Goal: Information Seeking & Learning: Learn about a topic

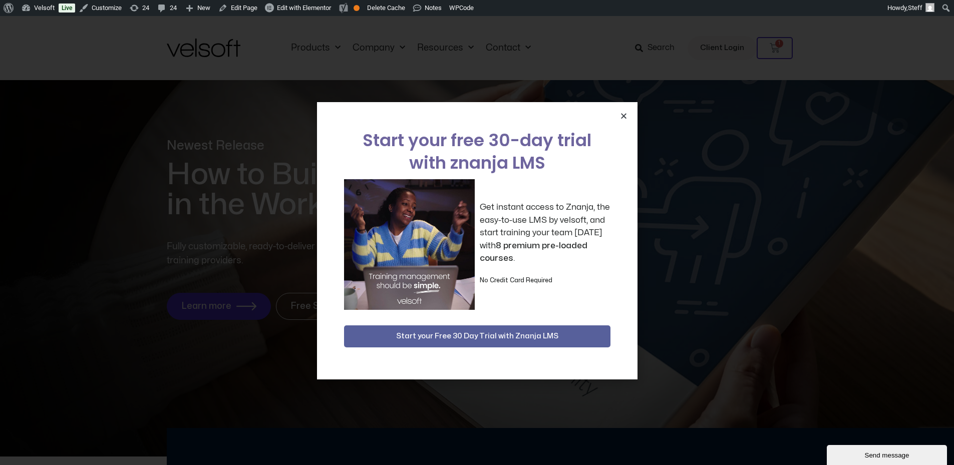
click at [623, 114] on icon "Close" at bounding box center [624, 116] width 8 height 8
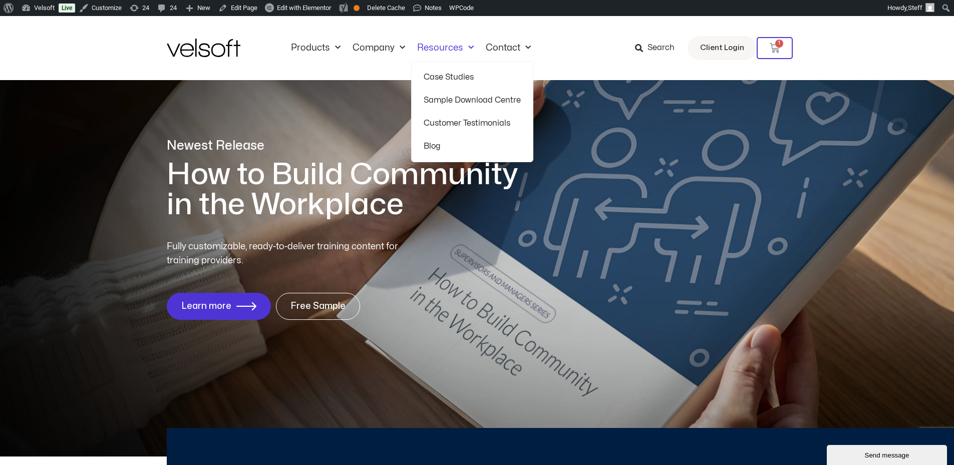
click at [433, 144] on link "Blog" at bounding box center [472, 146] width 97 height 23
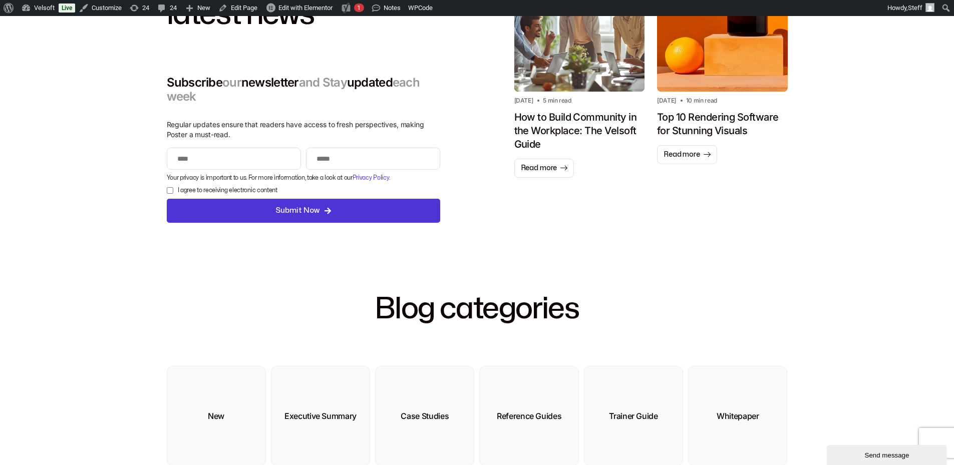
scroll to position [50, 0]
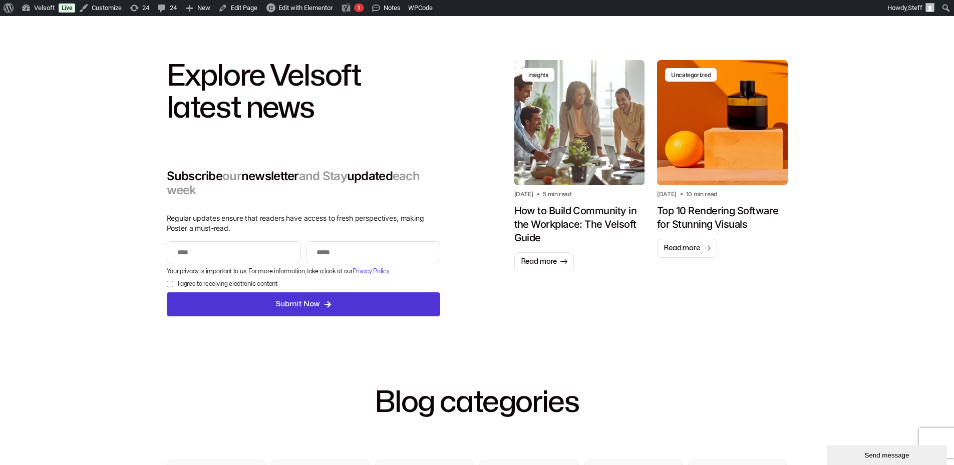
click at [603, 159] on div "insights insights Sponsored" at bounding box center [580, 122] width 131 height 125
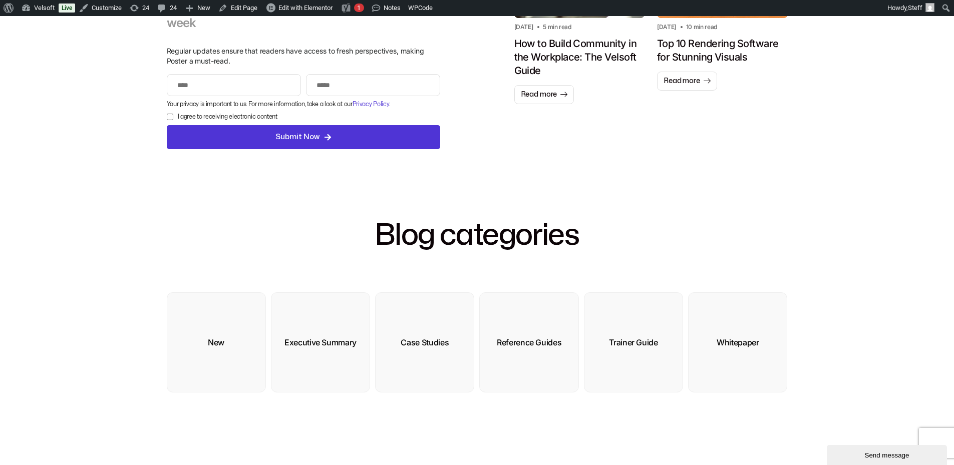
scroll to position [251, 0]
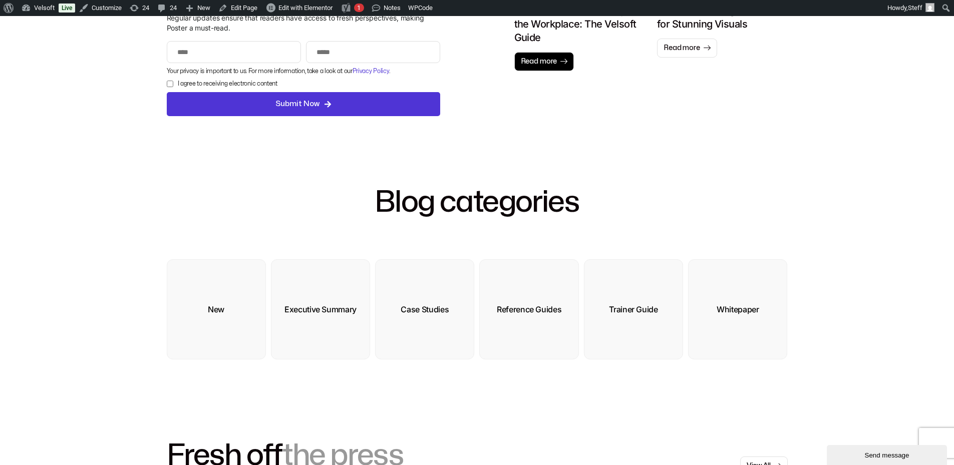
click at [545, 57] on span "Read more" at bounding box center [539, 62] width 37 height 10
